Goal: Task Accomplishment & Management: Manage account settings

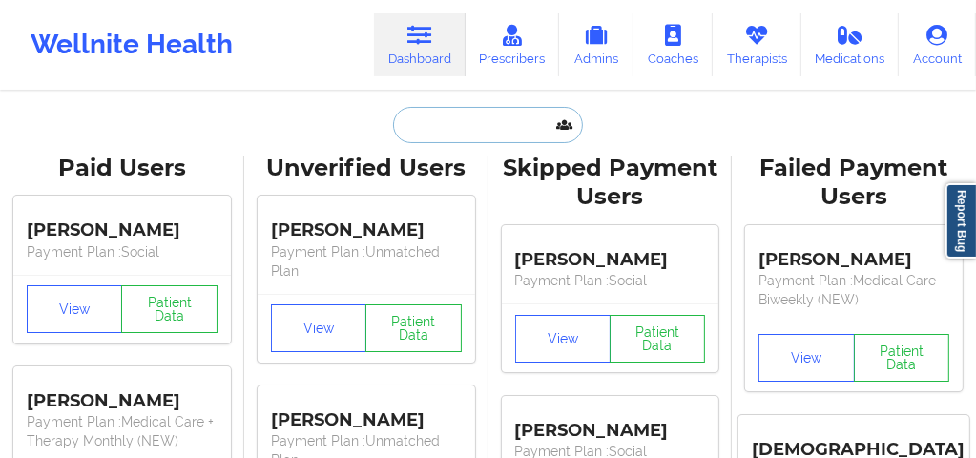
click at [445, 137] on input "text" at bounding box center [487, 125] width 189 height 36
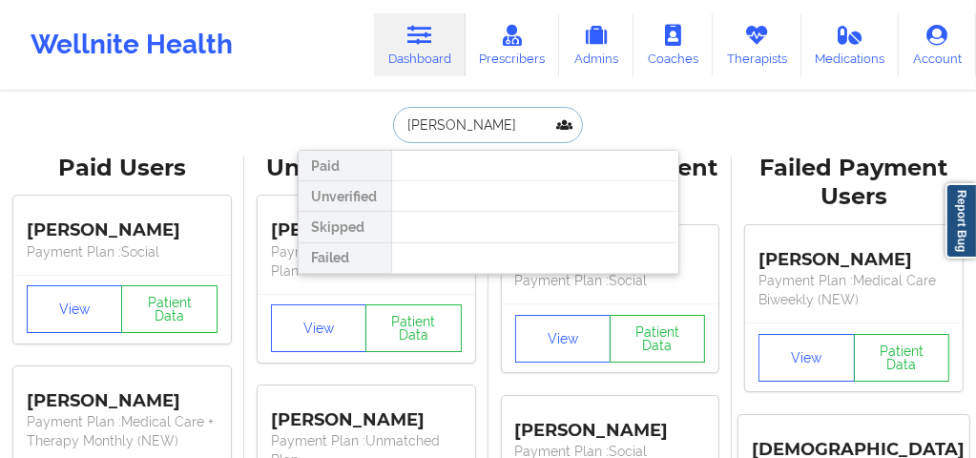
type input "azare"
click at [445, 137] on input "azare" at bounding box center [487, 125] width 189 height 36
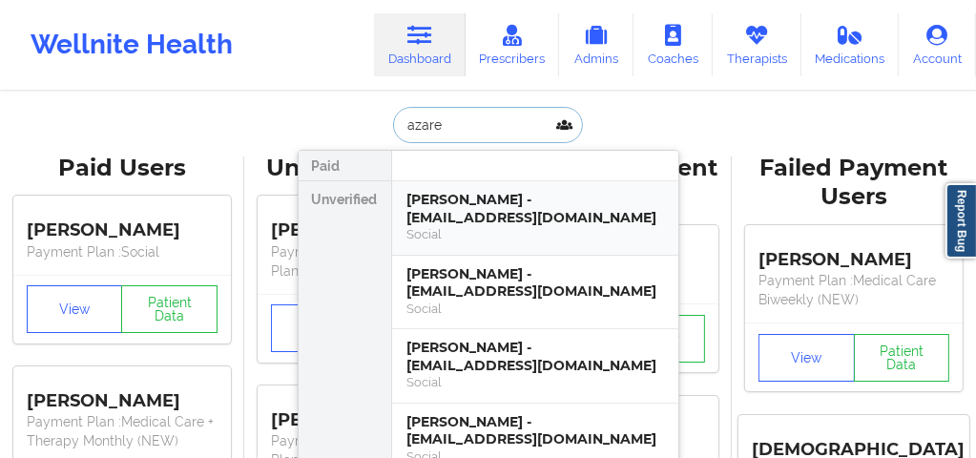
click at [470, 216] on div "[PERSON_NAME] - [EMAIL_ADDRESS][DOMAIN_NAME]" at bounding box center [535, 208] width 256 height 35
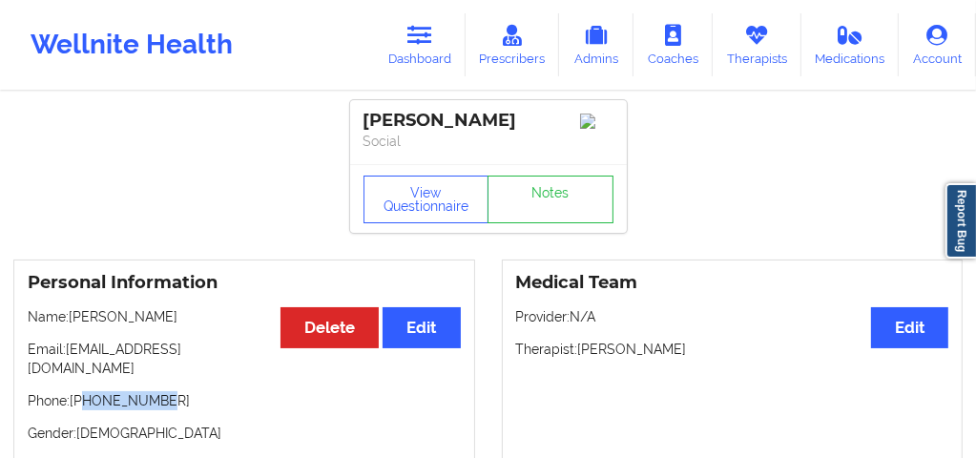
drag, startPoint x: 160, startPoint y: 385, endPoint x: 84, endPoint y: 376, distance: 76.9
click at [84, 376] on div "Personal Information Edit Delete Name: [PERSON_NAME] Email: [EMAIL_ADDRESS][DOM…" at bounding box center [244, 390] width 462 height 262
copy p "8143811701"
click at [905, 348] on button "Edit" at bounding box center [909, 327] width 77 height 41
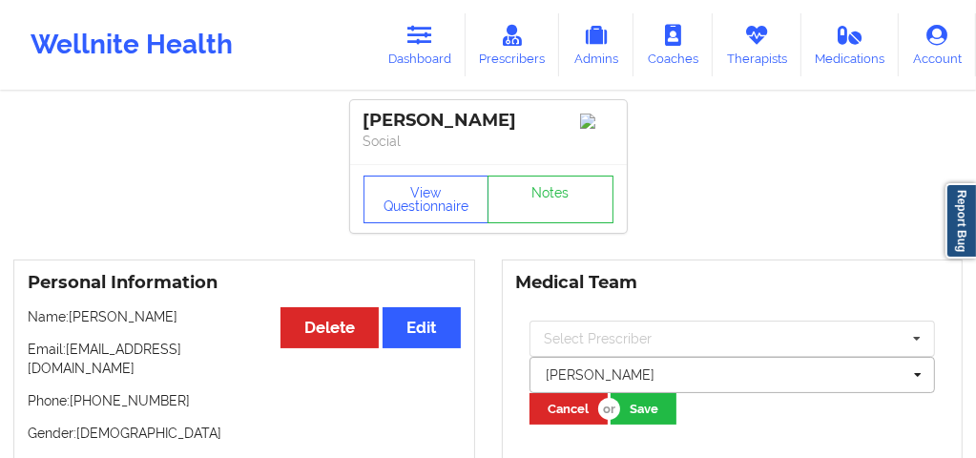
click at [631, 383] on div at bounding box center [723, 374] width 355 height 23
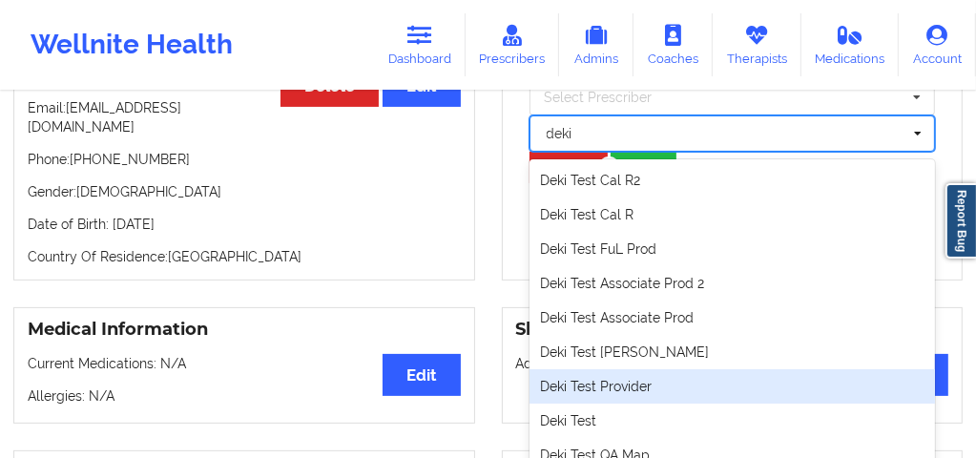
scroll to position [12, 0]
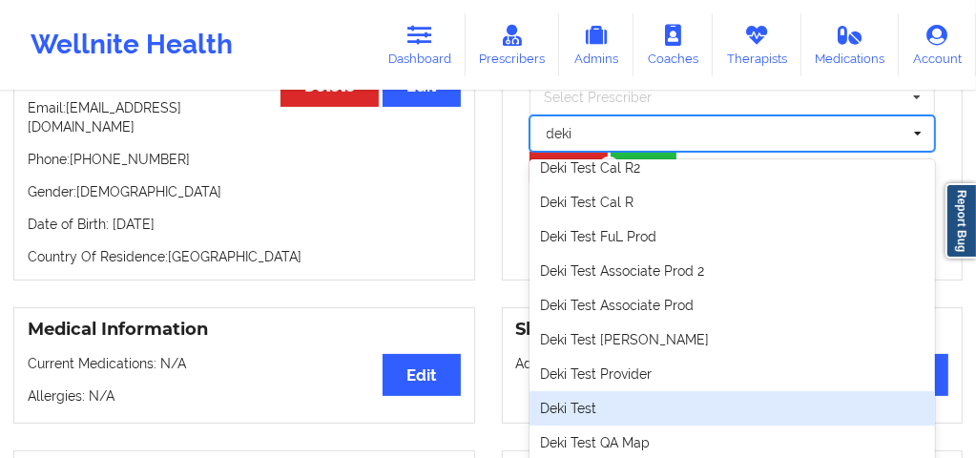
click at [584, 408] on div "Deki Test" at bounding box center [732, 408] width 406 height 34
type input "deki"
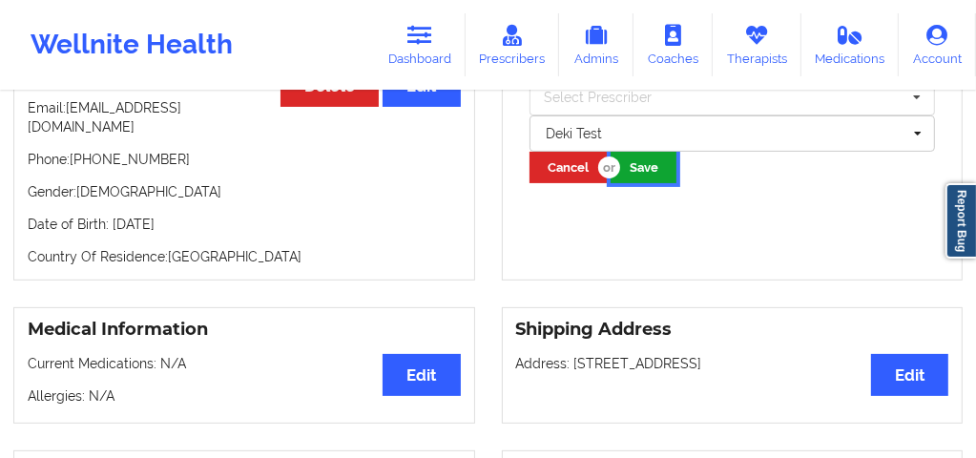
click at [652, 183] on button "Save" at bounding box center [643, 167] width 66 height 31
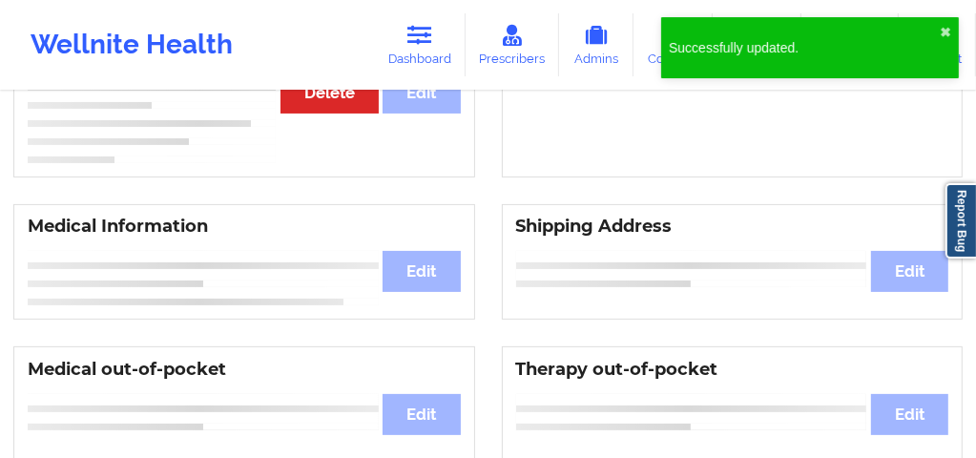
scroll to position [241, 0]
